Goal: Task Accomplishment & Management: Manage account settings

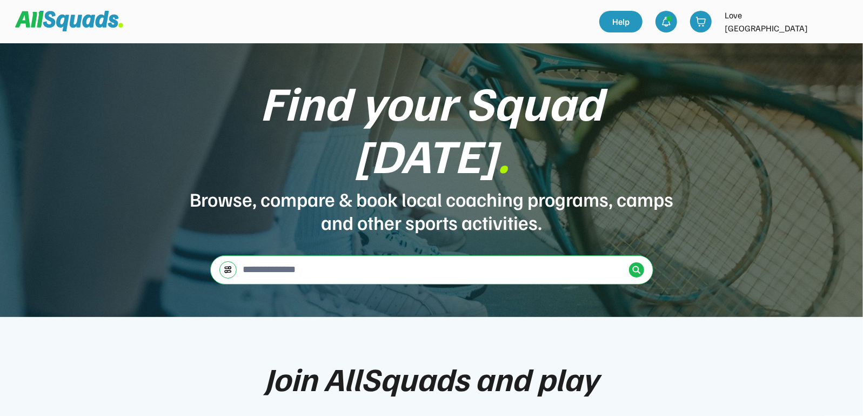
click at [838, 19] on img at bounding box center [840, 22] width 22 height 22
drag, startPoint x: 820, startPoint y: 43, endPoint x: 802, endPoint y: 51, distance: 19.6
click at [819, 43] on link "Profile" at bounding box center [825, 48] width 64 height 22
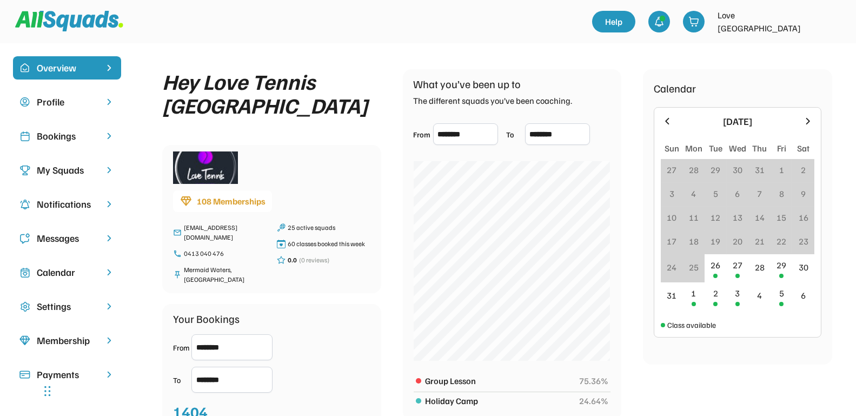
click at [58, 140] on div "Bookings" at bounding box center [67, 136] width 61 height 15
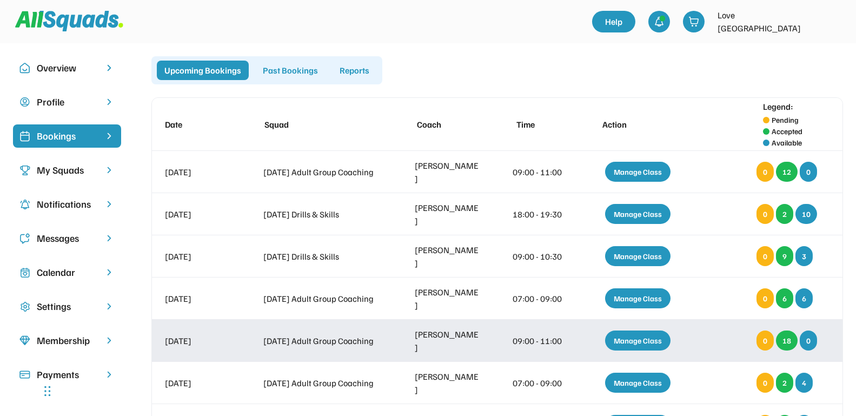
click at [629, 340] on div "Manage Class" at bounding box center [637, 340] width 65 height 20
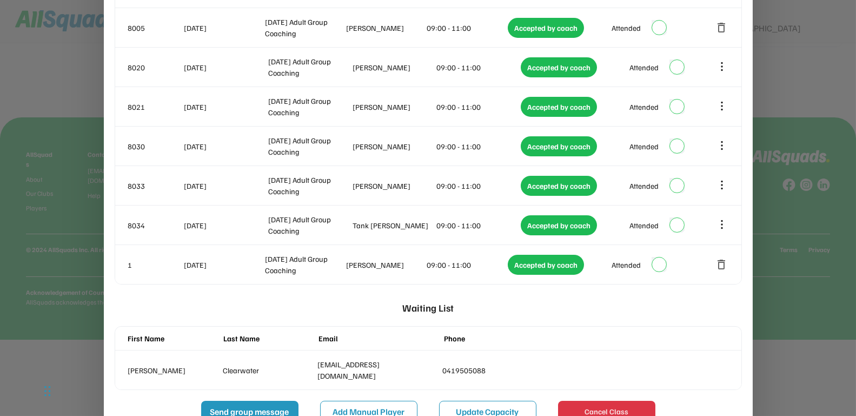
scroll to position [637, 0]
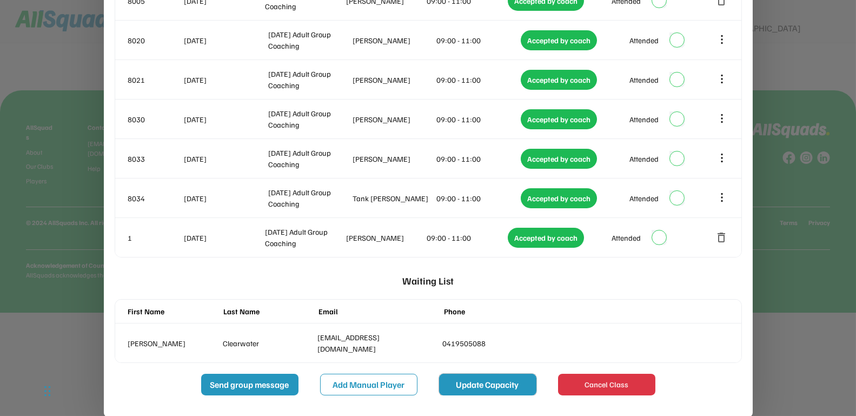
click at [490, 379] on button "Update Capacity" at bounding box center [487, 385] width 97 height 22
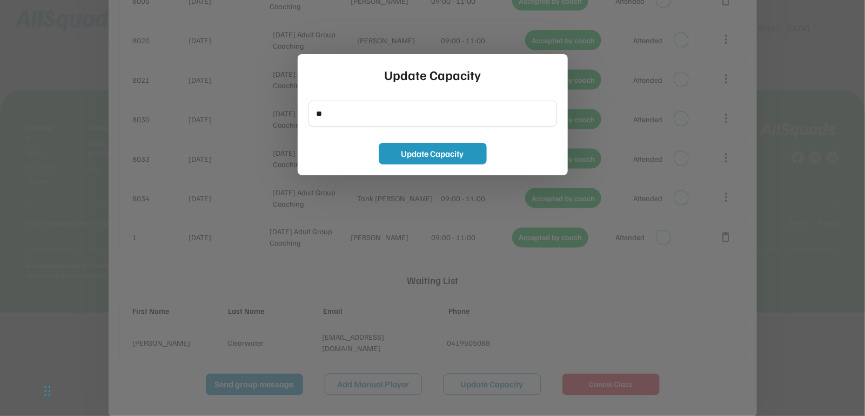
click at [354, 117] on input "input" at bounding box center [433, 114] width 249 height 26
type input "*"
type input "**"
click at [411, 148] on button "Update Capacity" at bounding box center [433, 154] width 108 height 22
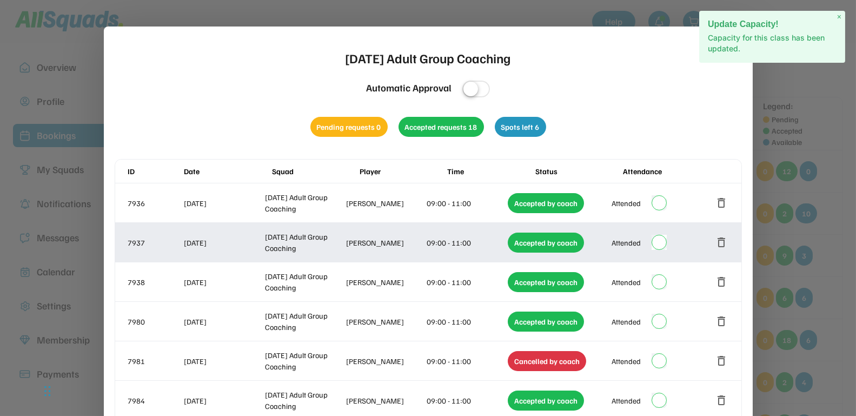
scroll to position [0, 0]
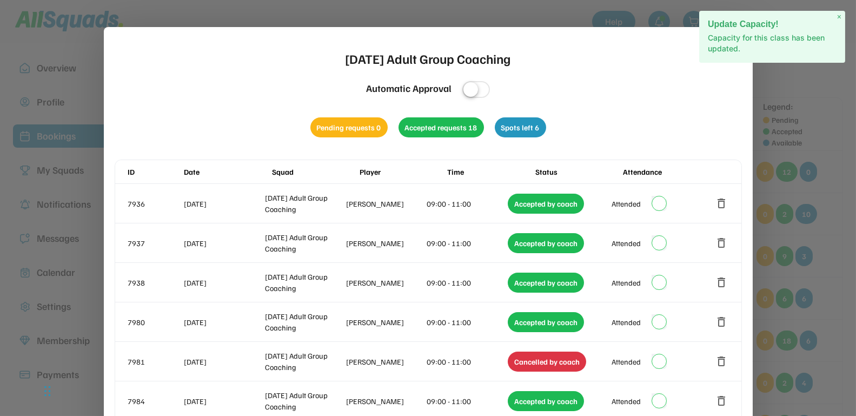
click at [839, 16] on span "×" at bounding box center [839, 16] width 4 height 9
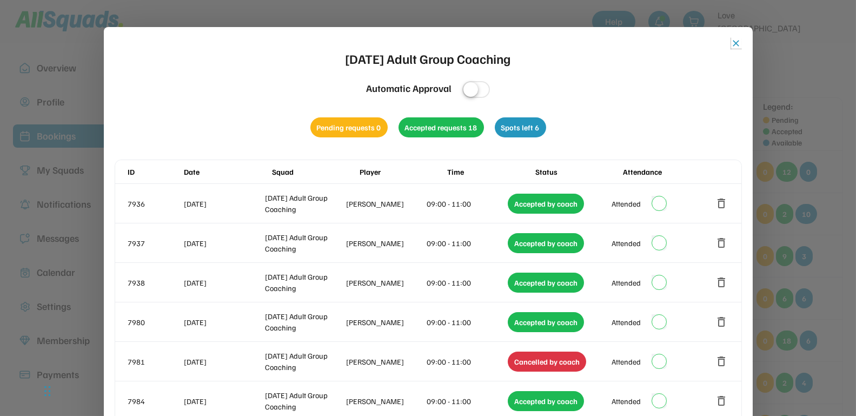
click at [739, 43] on button "close" at bounding box center [736, 43] width 11 height 11
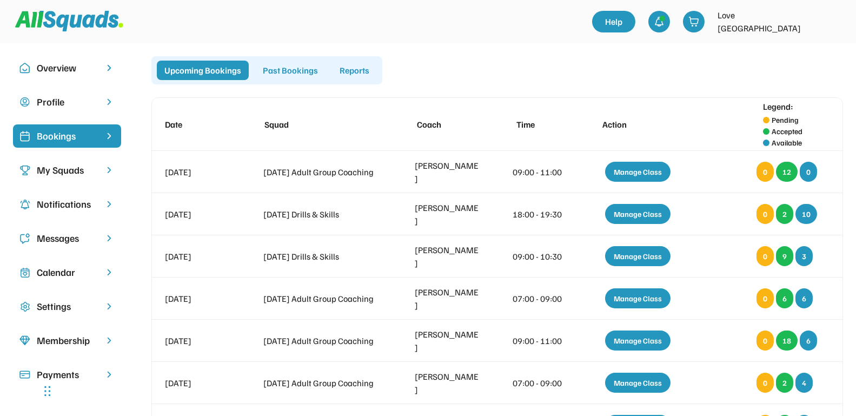
click at [58, 237] on div "Messages" at bounding box center [67, 238] width 61 height 15
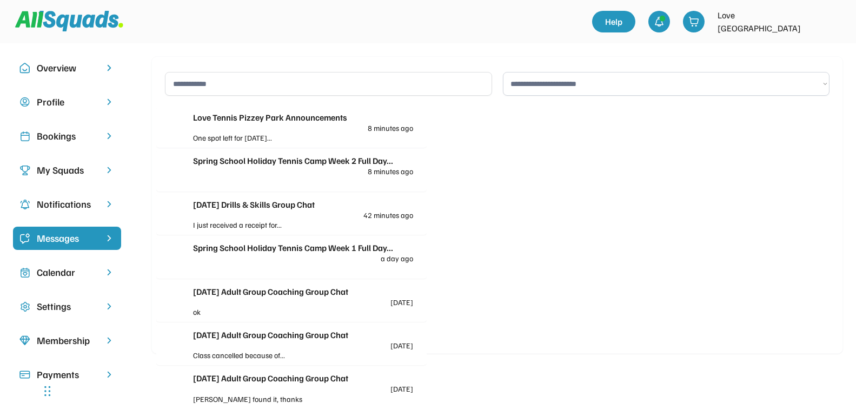
click at [309, 113] on div "Love Tennis Pizzey Park Announcements" at bounding box center [303, 117] width 220 height 13
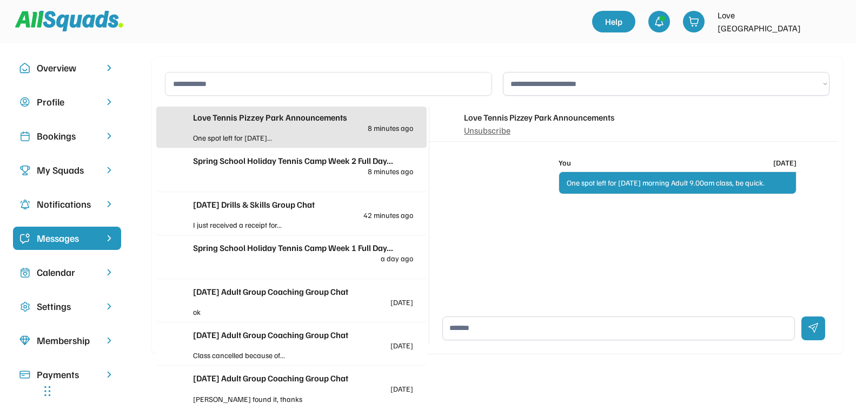
click at [245, 140] on div "One spot left for [DATE]..." at bounding box center [248, 137] width 110 height 11
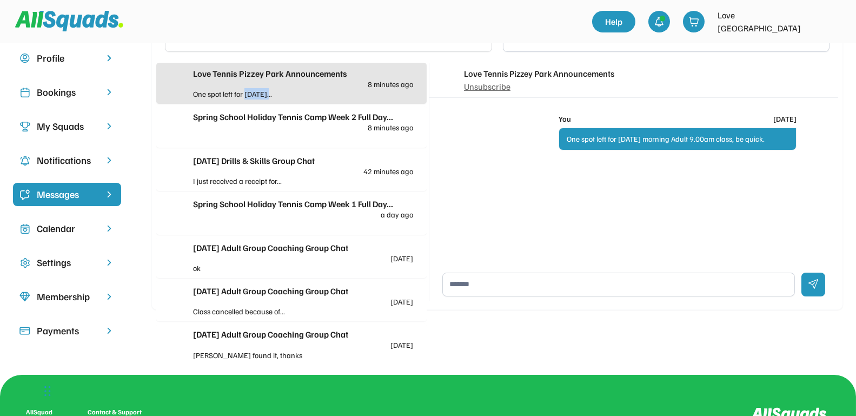
click at [245, 140] on div "Love Tennis Pizzey Park Announcements 8 minutes ago One spot left for [DATE]...…" at bounding box center [291, 211] width 270 height 297
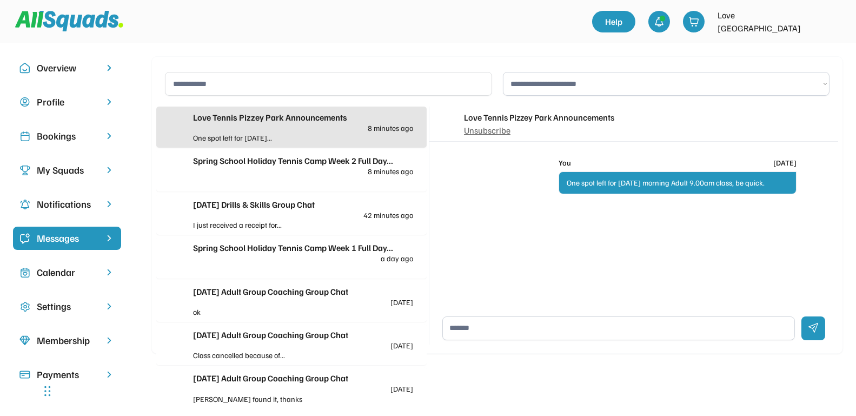
click at [328, 171] on div "Spring School Holiday Tennis Camp Week 2 Full Day... 8 minutes ago" at bounding box center [303, 164] width 220 height 21
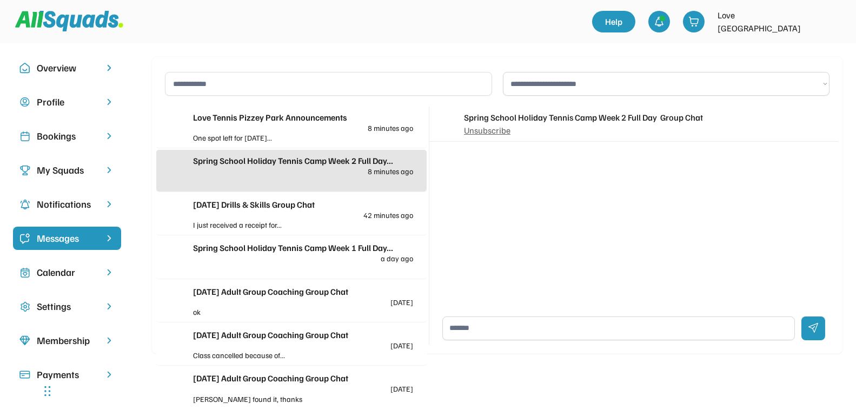
click at [309, 210] on div "[DATE] Drills & Skills Group Chat" at bounding box center [303, 204] width 220 height 13
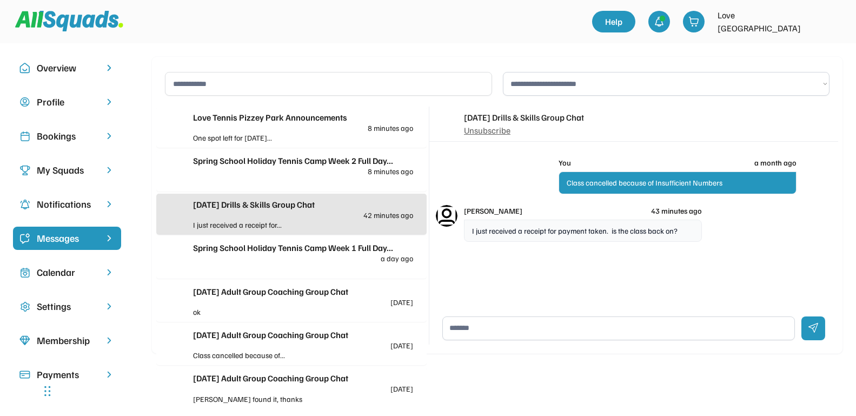
click at [474, 323] on textarea at bounding box center [618, 328] width 352 height 24
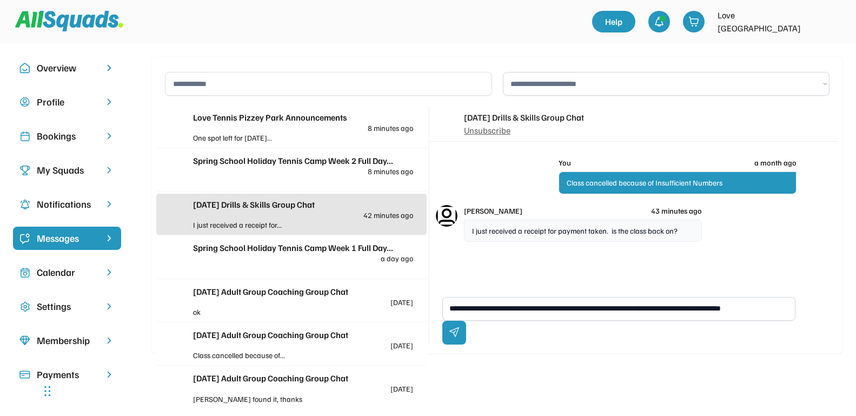
type textarea "**********"
click at [466, 329] on div at bounding box center [454, 333] width 24 height 24
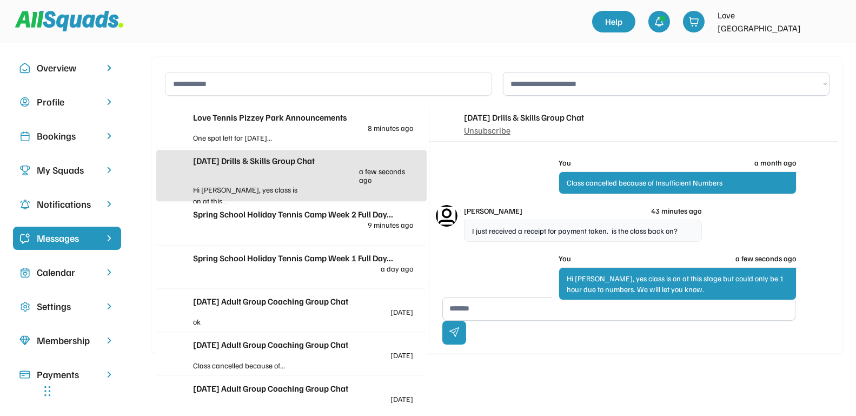
click at [71, 131] on div "Bookings" at bounding box center [67, 136] width 61 height 15
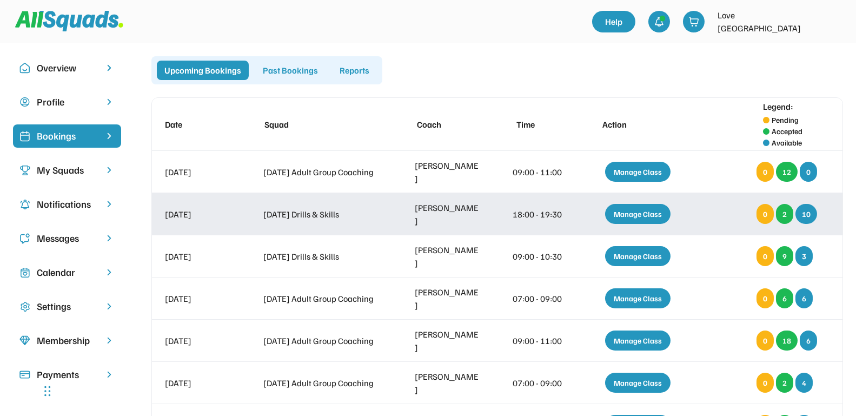
click at [612, 213] on div "Manage Class" at bounding box center [637, 214] width 65 height 20
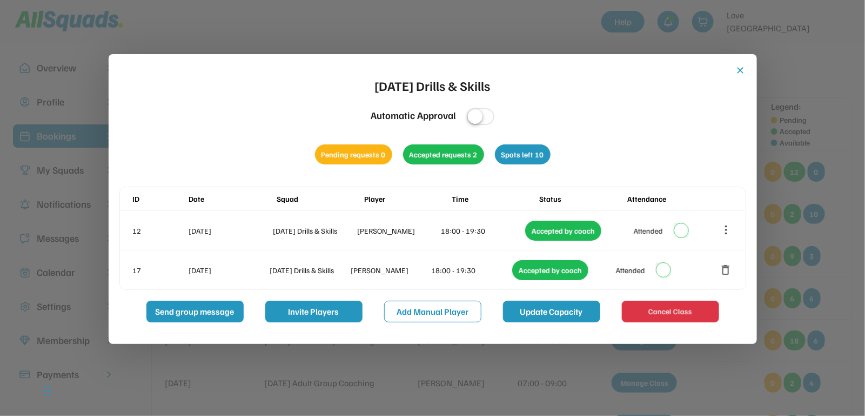
click at [537, 309] on button "Update Capacity" at bounding box center [551, 312] width 97 height 22
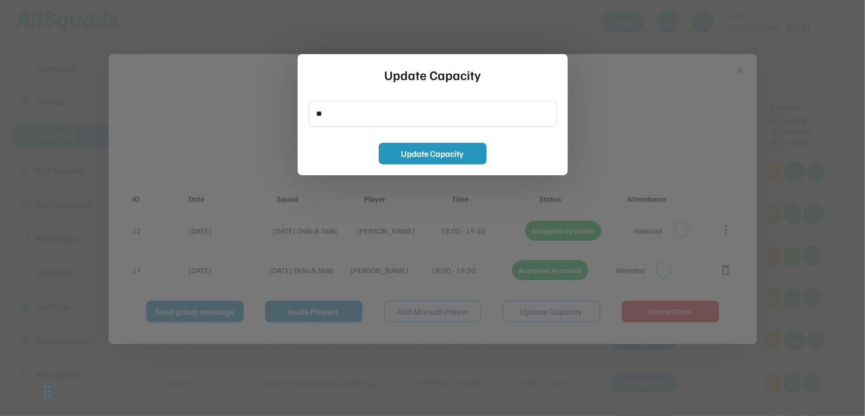
click at [337, 111] on input "input" at bounding box center [433, 114] width 249 height 26
type input "*"
click at [415, 150] on button "Update Capacity" at bounding box center [433, 154] width 108 height 22
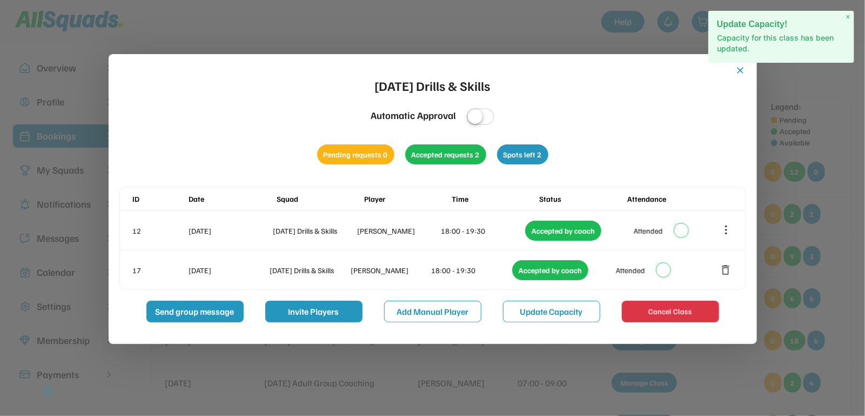
click at [741, 73] on button "close" at bounding box center [741, 70] width 11 height 11
